Goal: Check status: Check status

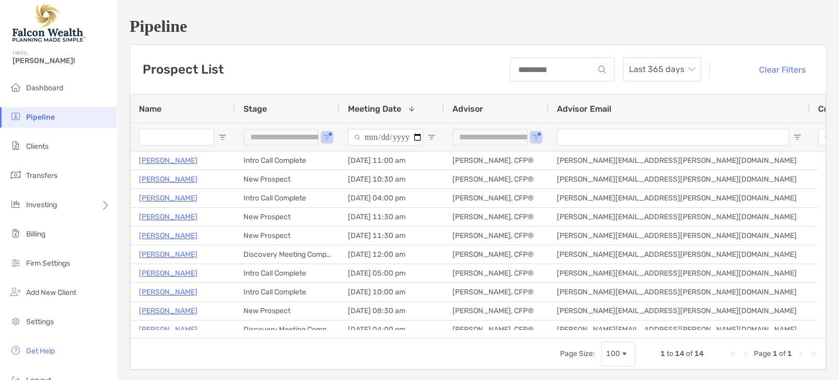
click at [180, 141] on input "Name Filter Input" at bounding box center [176, 137] width 75 height 17
type input "*****"
type input "***"
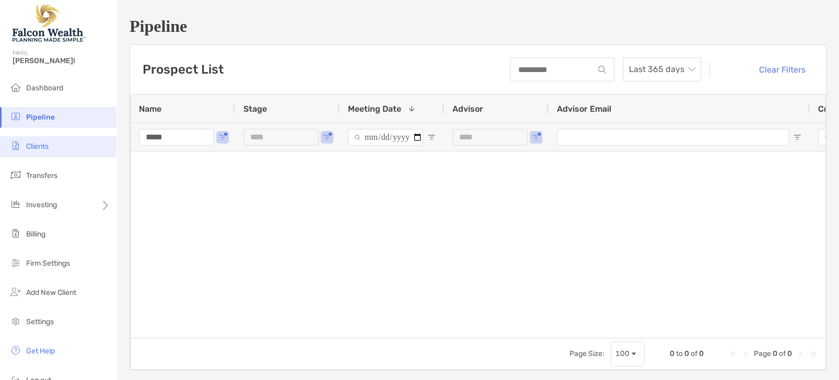
type input "*****"
click at [48, 142] on li "Clients" at bounding box center [58, 146] width 116 height 21
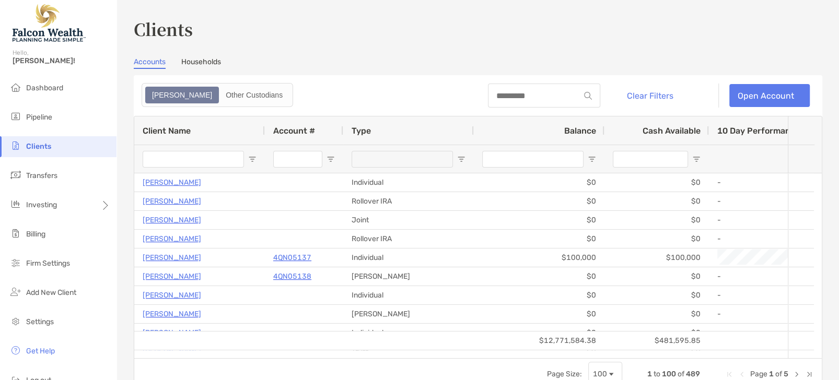
click at [196, 150] on div at bounding box center [193, 159] width 101 height 28
click at [194, 157] on input "Client Name Filter Input" at bounding box center [193, 159] width 101 height 17
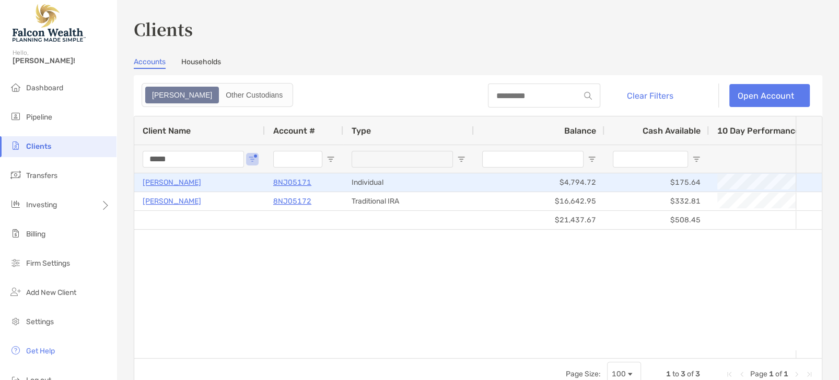
type input "*****"
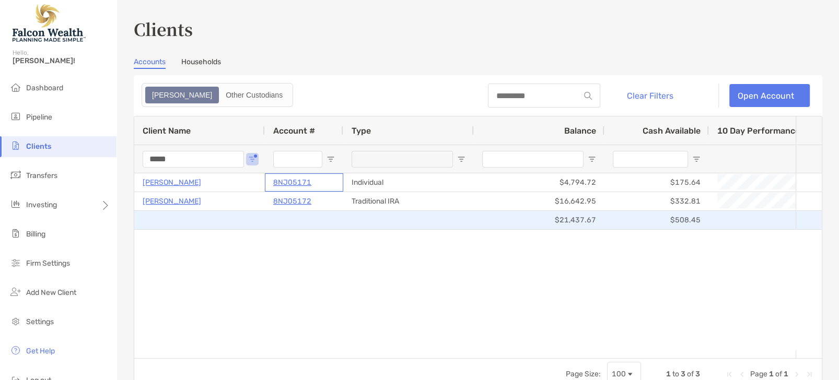
drag, startPoint x: 313, startPoint y: 181, endPoint x: 169, endPoint y: 231, distance: 153.3
click at [169, 231] on div "Omar Saleh 8NJ05171 Individual $4,794.72 $175.64 +19.67% +12.06% Completed Vang…" at bounding box center [464, 261] width 661 height 177
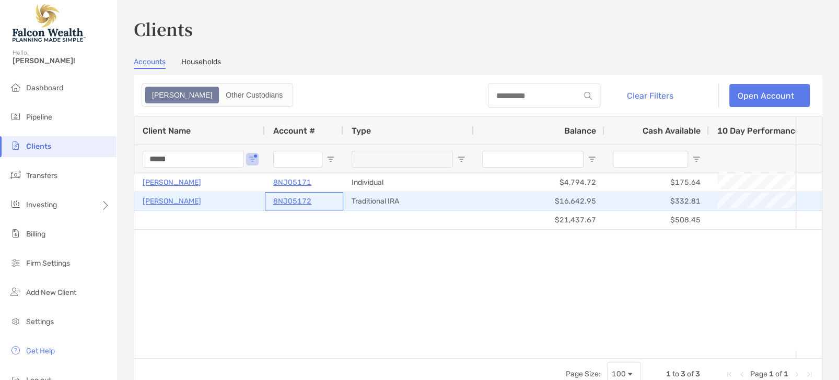
drag, startPoint x: 317, startPoint y: 203, endPoint x: 255, endPoint y: 208, distance: 61.9
click at [286, 201] on p "8NJ05172" at bounding box center [292, 201] width 38 height 13
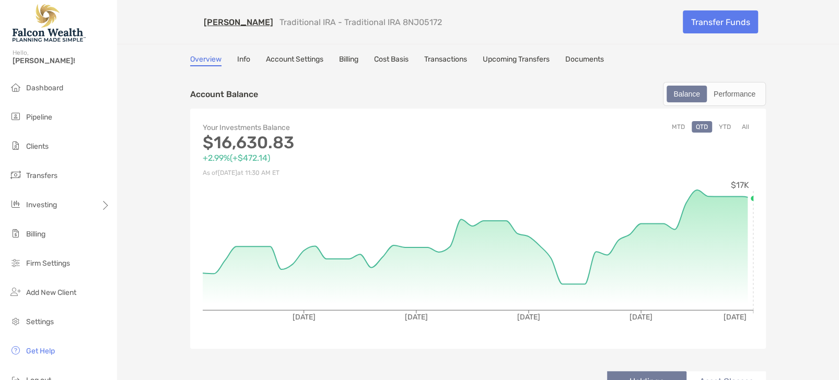
drag, startPoint x: 374, startPoint y: 22, endPoint x: 413, endPoint y: 22, distance: 39.2
click at [413, 22] on div "Omar Saleh Traditional IRA - Traditional IRA 8NJ05172" at bounding box center [432, 22] width 485 height 10
copy p "8NJ05172"
click at [378, 27] on div "Omar Saleh Traditional IRA - Traditional IRA 8NJ05172 Transfer Funds" at bounding box center [478, 22] width 597 height 44
drag, startPoint x: 380, startPoint y: 22, endPoint x: 417, endPoint y: 22, distance: 37.6
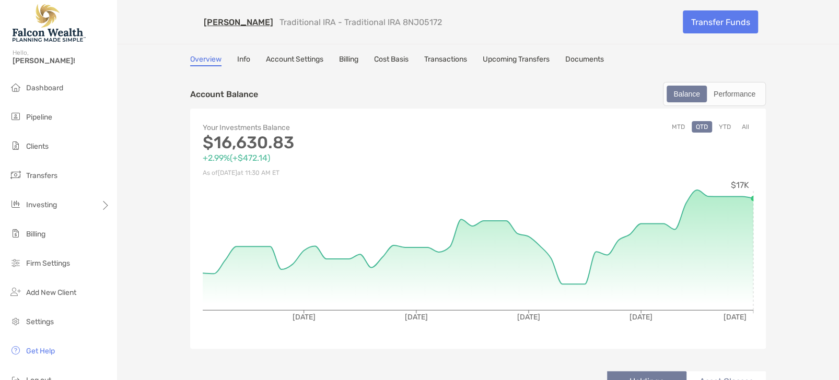
click at [417, 22] on div "Omar Saleh Traditional IRA - Traditional IRA 8NJ05172" at bounding box center [432, 22] width 485 height 10
copy p "NJ05172"
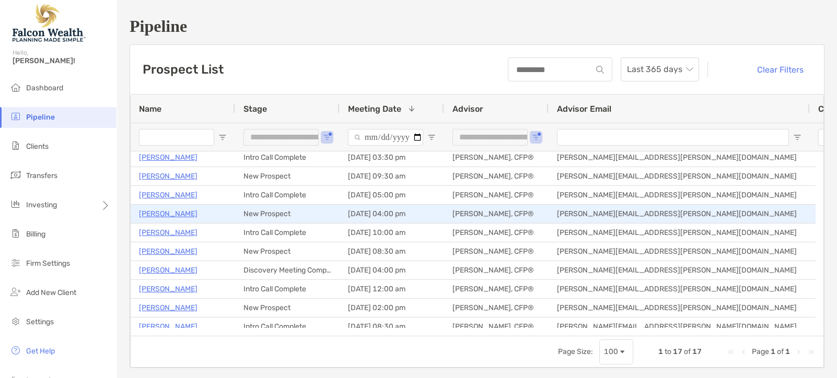
scroll to position [122, 0]
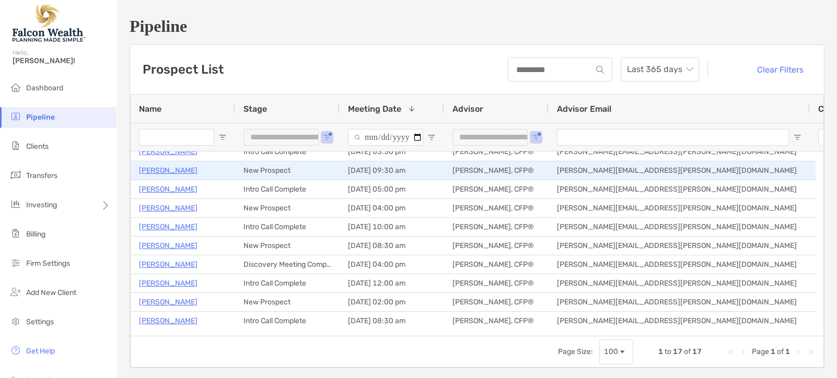
click at [159, 168] on p "[PERSON_NAME]" at bounding box center [168, 170] width 59 height 13
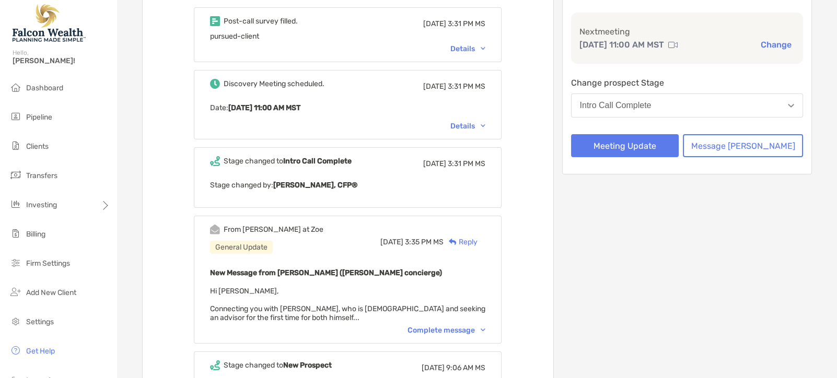
scroll to position [157, 0]
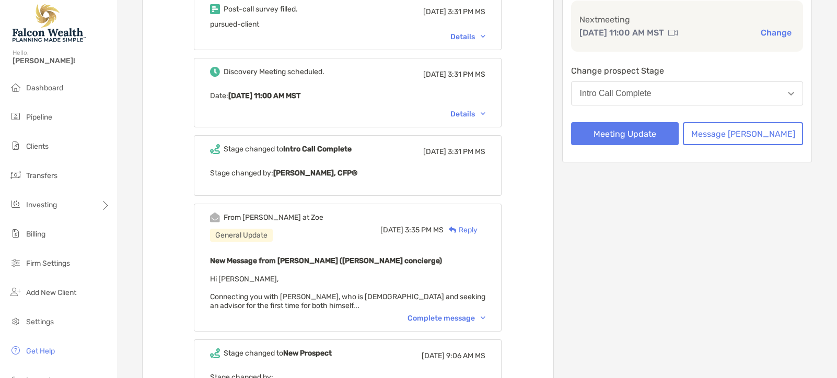
click at [485, 320] on div "Complete message" at bounding box center [446, 318] width 78 height 9
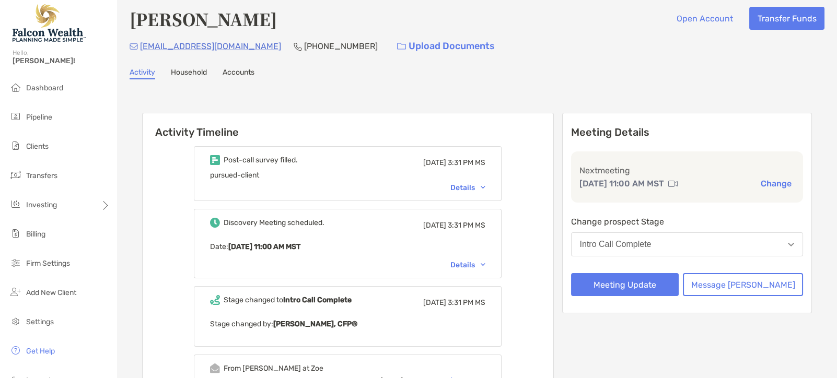
scroll to position [0, 0]
